Goal: Information Seeking & Learning: Learn about a topic

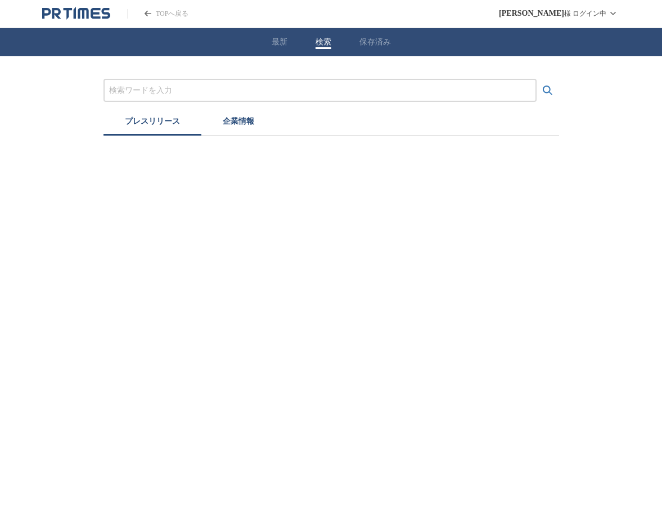
click at [160, 90] on input "プレスリリースおよび企業を検索する" at bounding box center [320, 90] width 422 height 12
type input "タイ"
click at [209, 90] on input "タイ" at bounding box center [320, 90] width 422 height 12
click at [536, 79] on button "検索する" at bounding box center [547, 90] width 22 height 22
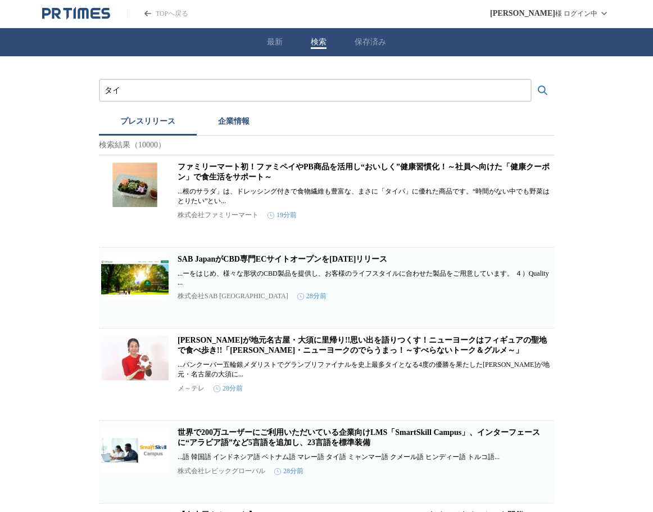
click at [216, 10] on header "TOPへ戻る [PERSON_NAME] ログイン中" at bounding box center [326, 14] width 653 height 28
click at [394, 122] on div "プレスリリース 企業情報" at bounding box center [326, 123] width 455 height 25
click at [183, 89] on input "タイ" at bounding box center [316, 90] width 422 height 12
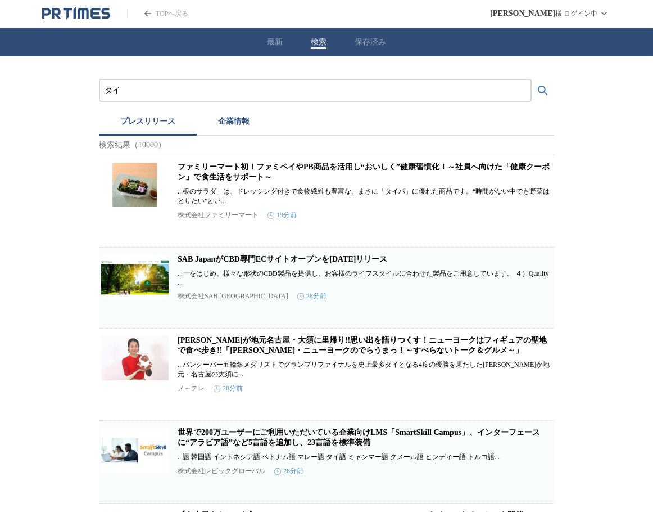
click at [532, 79] on button "検索する" at bounding box center [543, 90] width 22 height 22
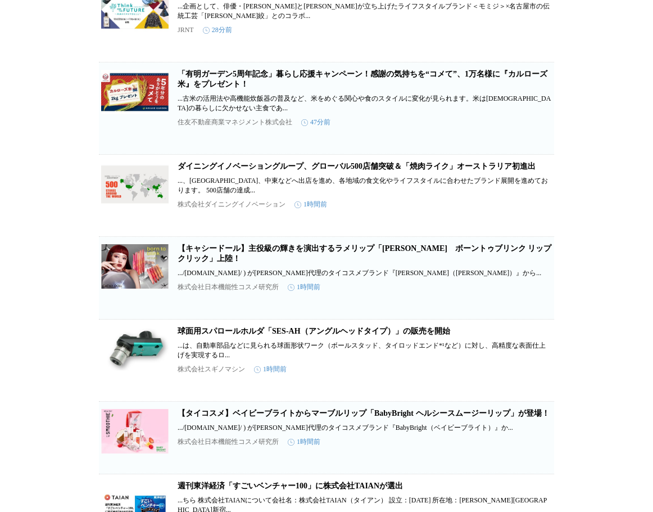
scroll to position [540, 0]
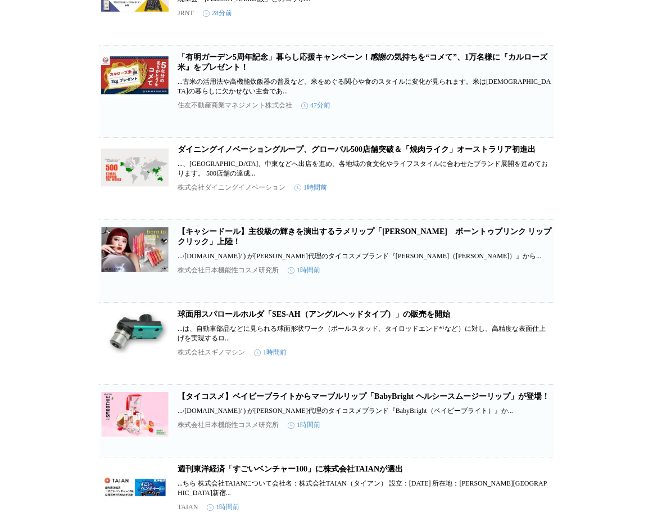
click at [37, 329] on div "タイ プレスリリース 企業情報 検索結果（10000） ファミリーマート初！ファミペイやPB商品を活用し“おいしく”健康習慣化！～社員へ向けた「健康クーポン」…" at bounding box center [326, 432] width 653 height 1833
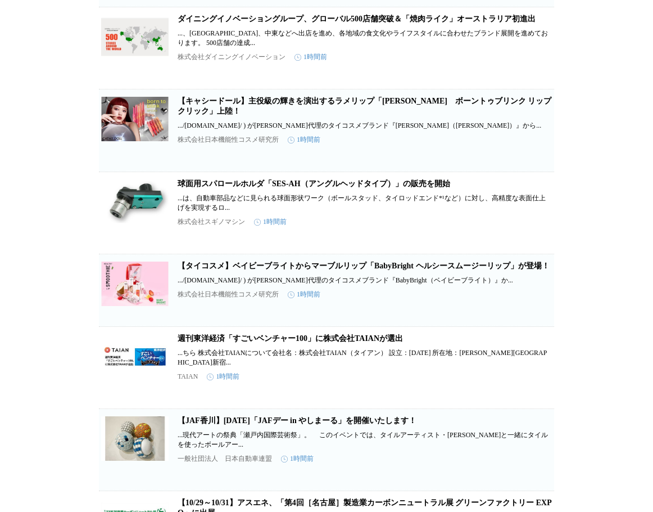
scroll to position [697, 0]
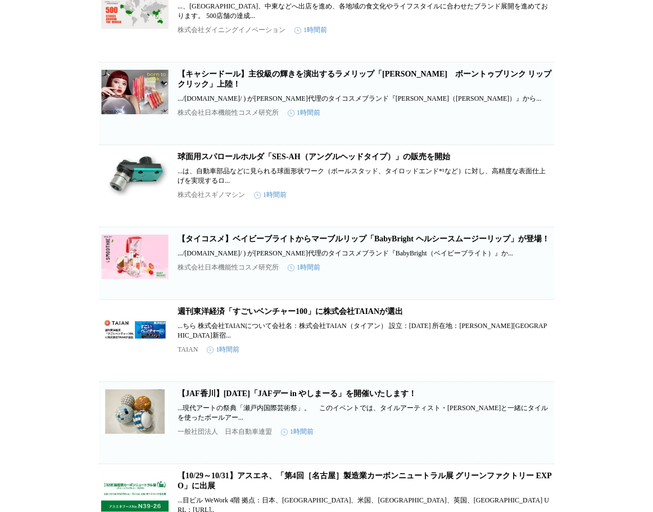
click at [32, 363] on div "タイ プレスリリース 企業情報 検索結果（10000） ファミリーマート初！ファミペイやPB商品を活用し“おいしく”健康習慣化！～社員へ向けた「健康クーポン」…" at bounding box center [326, 275] width 653 height 1833
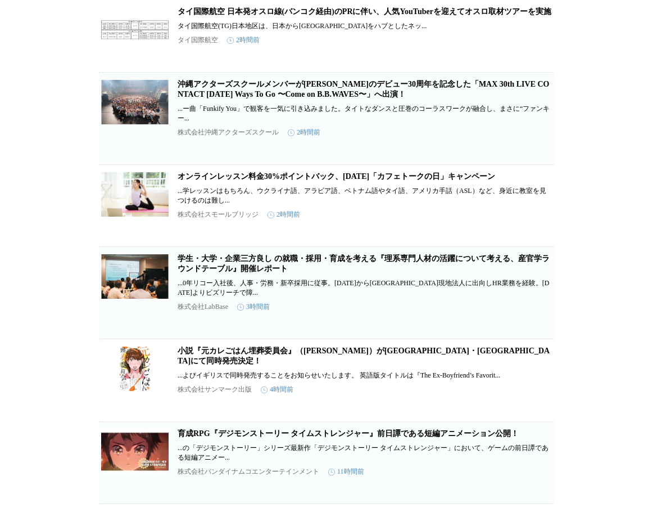
scroll to position [1417, 0]
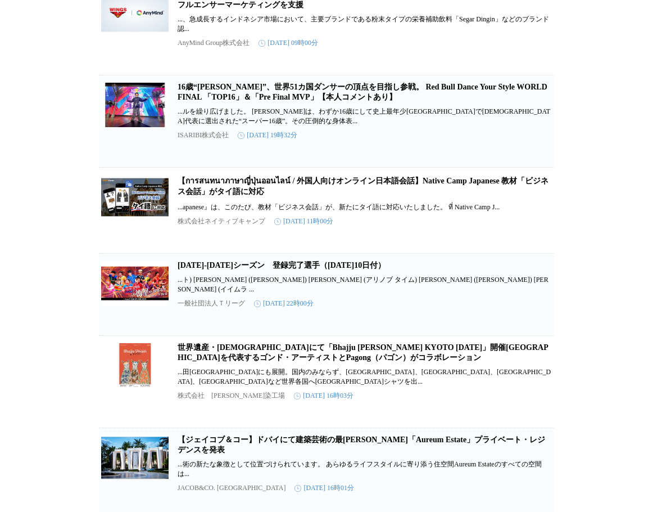
scroll to position [2181, 0]
